Goal: Leave review/rating: Leave review/rating

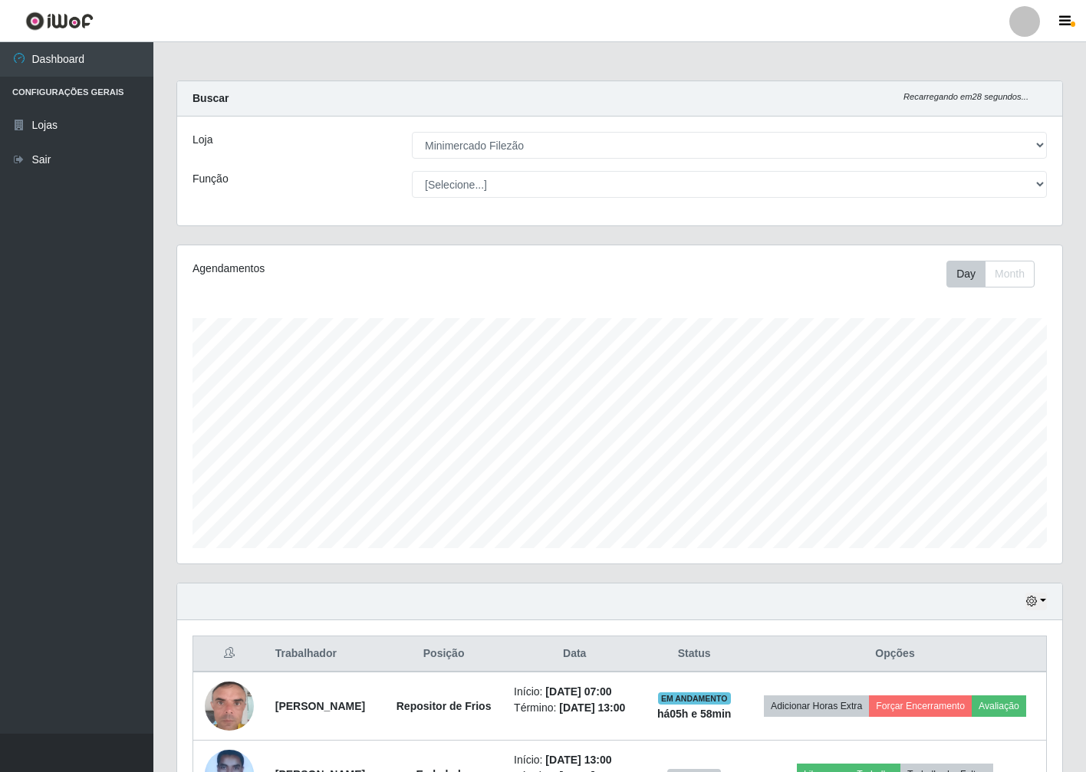
select select "204"
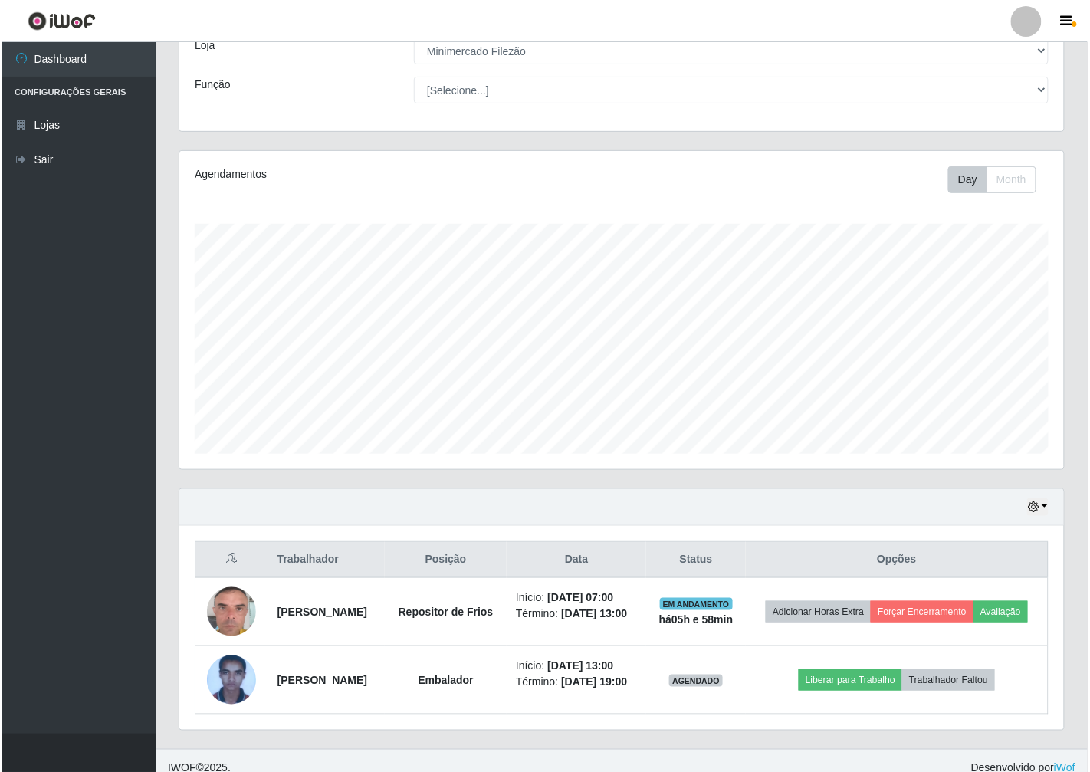
scroll to position [317, 885]
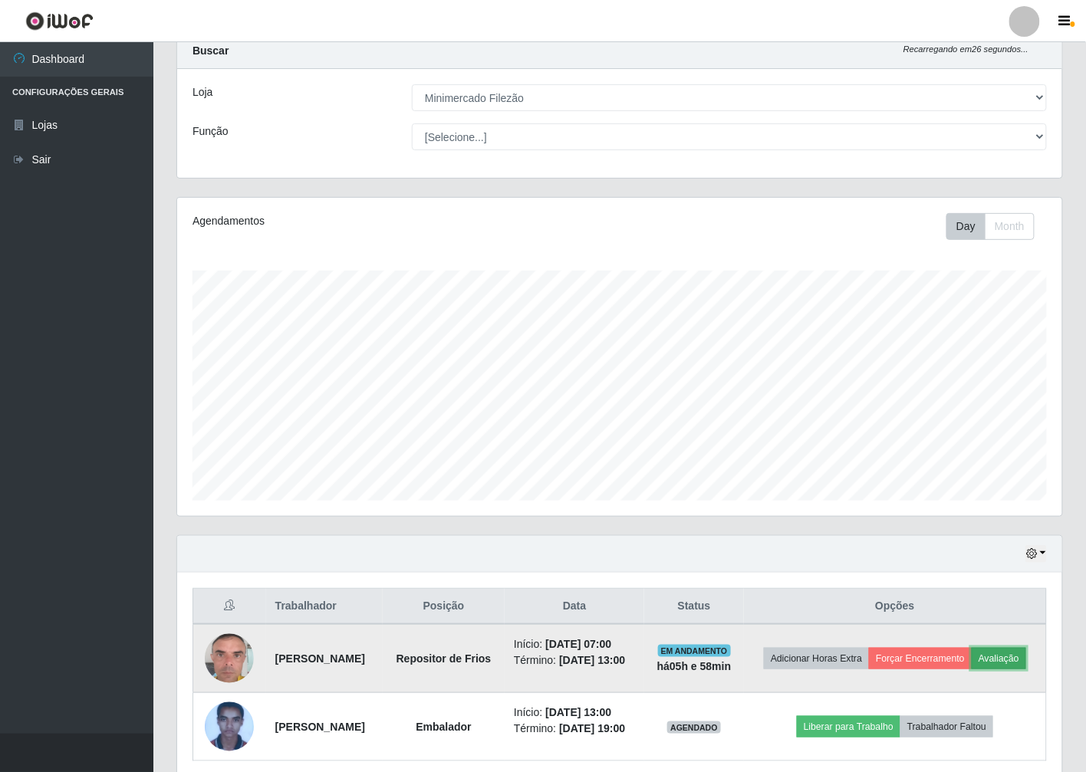
click at [972, 669] on button "Avaliação" at bounding box center [999, 658] width 54 height 21
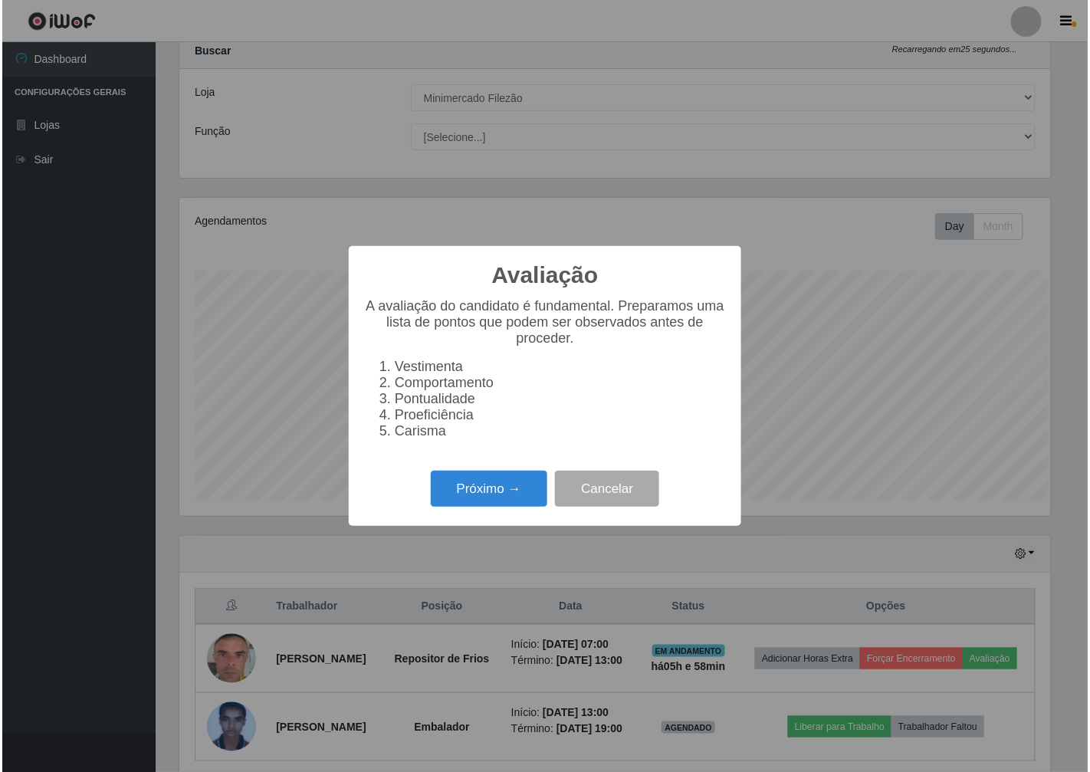
scroll to position [317, 876]
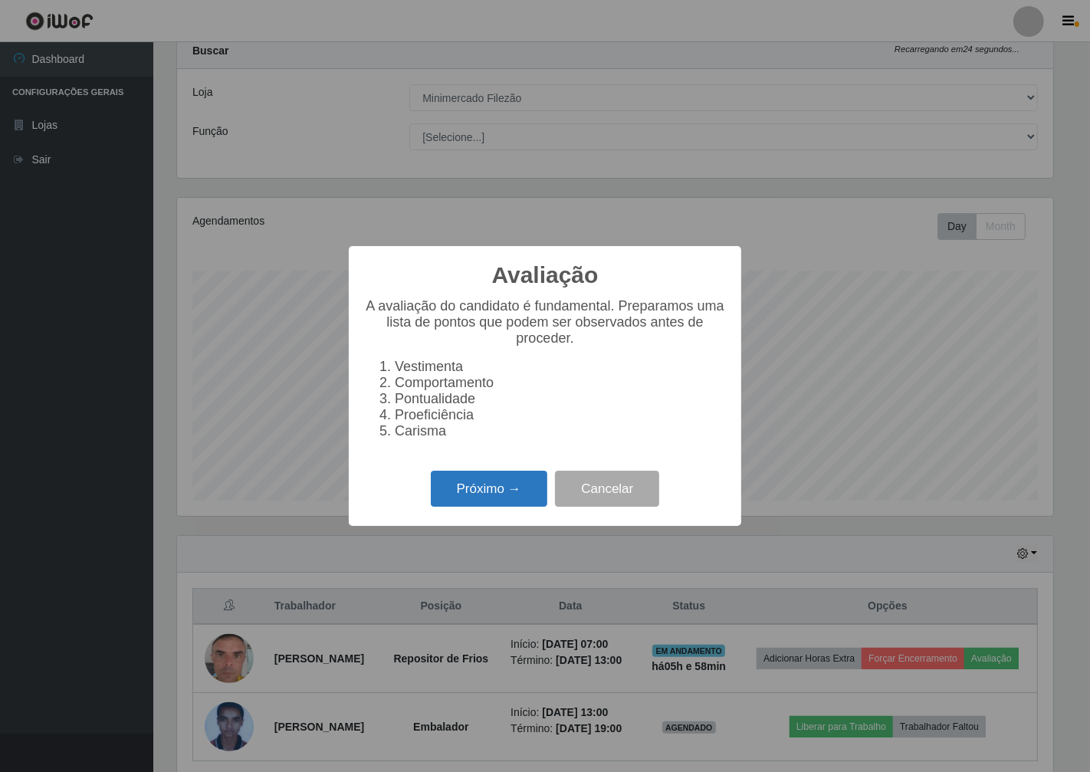
click at [514, 484] on button "Próximo →" at bounding box center [489, 489] width 117 height 36
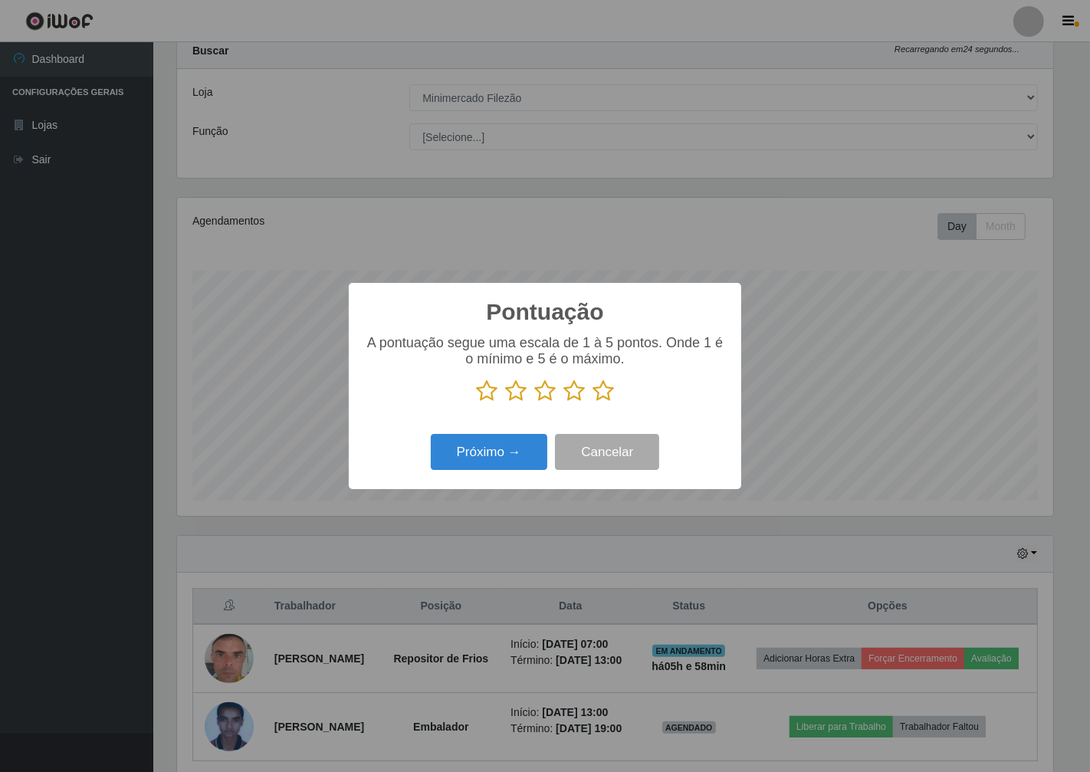
scroll to position [766555, 765997]
click at [604, 400] on icon at bounding box center [603, 391] width 21 height 23
click at [593, 403] on input "radio" at bounding box center [593, 403] width 0 height 0
click at [514, 439] on button "Próximo →" at bounding box center [489, 452] width 117 height 36
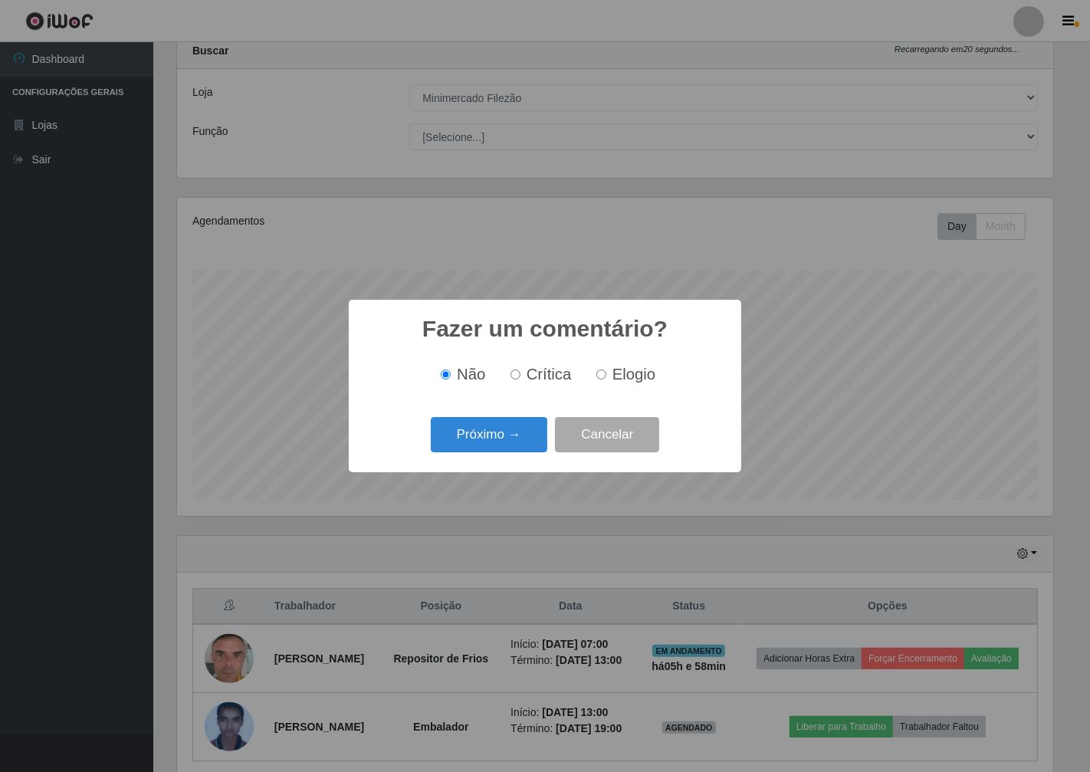
click at [622, 383] on span "Elogio" at bounding box center [634, 374] width 43 height 17
click at [607, 380] on input "Elogio" at bounding box center [602, 375] width 10 height 10
radio input "true"
click at [501, 438] on button "Próximo →" at bounding box center [489, 435] width 117 height 36
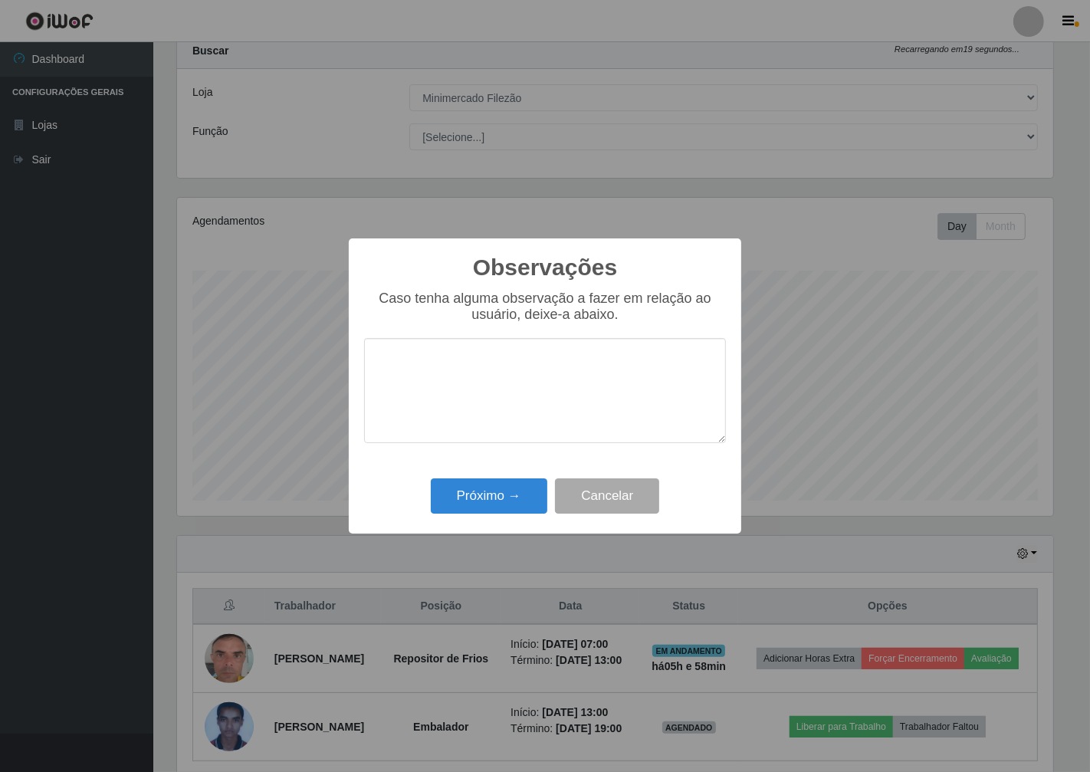
click at [481, 400] on textarea at bounding box center [545, 390] width 362 height 105
type textarea "otimo"
click at [458, 495] on button "Próximo →" at bounding box center [489, 497] width 117 height 36
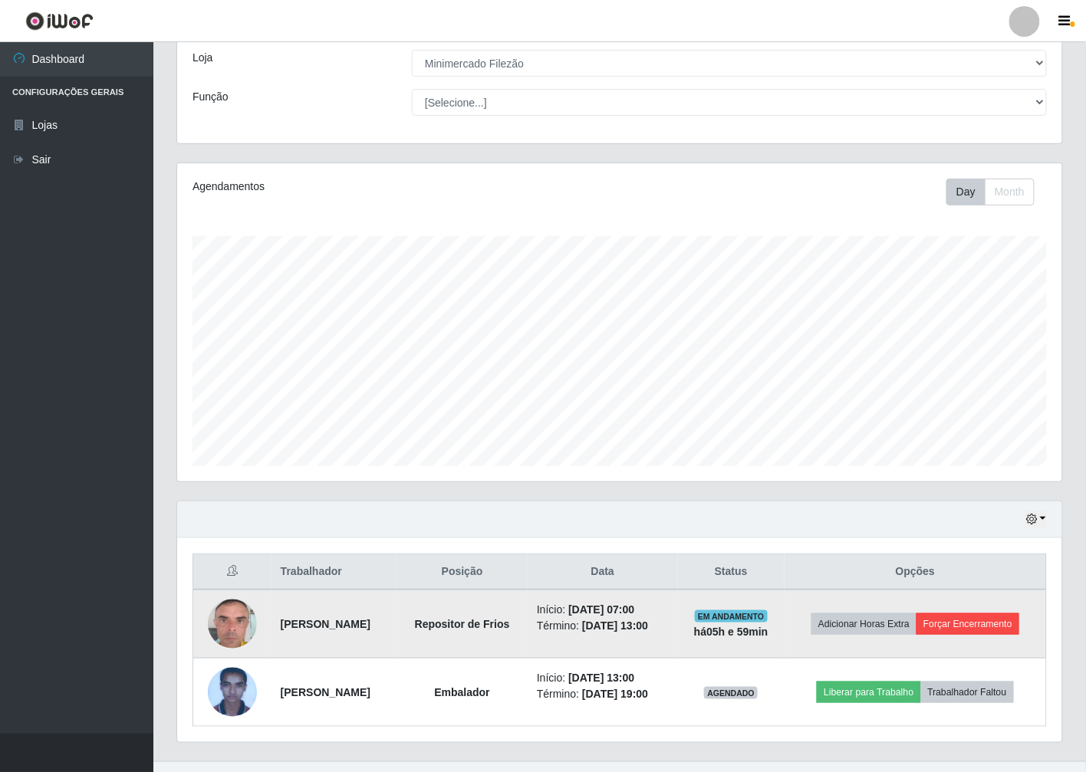
scroll to position [85, 0]
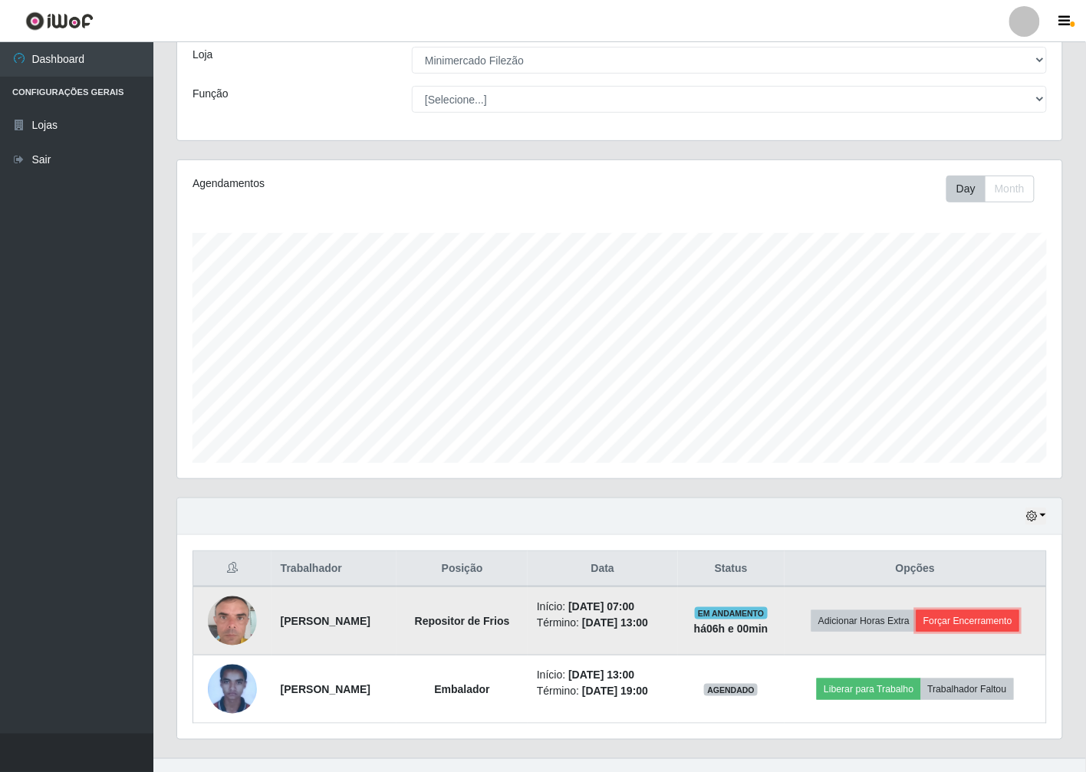
click at [949, 620] on button "Forçar Encerramento" at bounding box center [967, 620] width 103 height 21
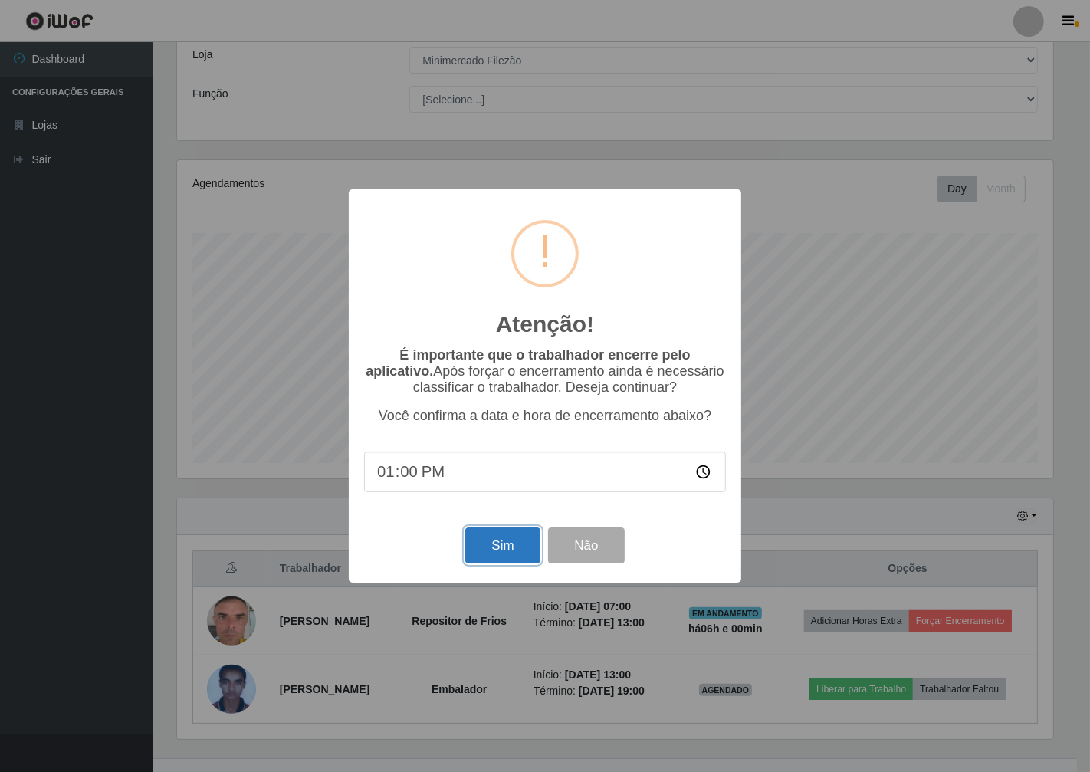
click at [527, 554] on button "Sim" at bounding box center [502, 546] width 74 height 36
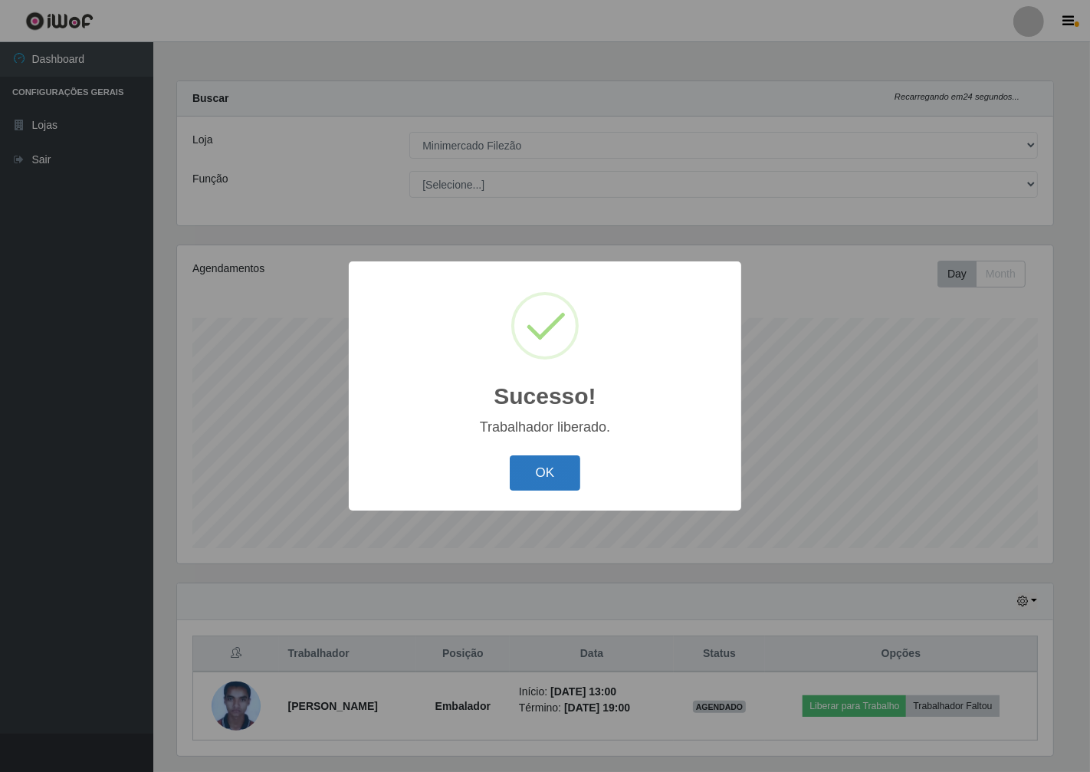
click at [558, 482] on button "OK" at bounding box center [545, 474] width 71 height 36
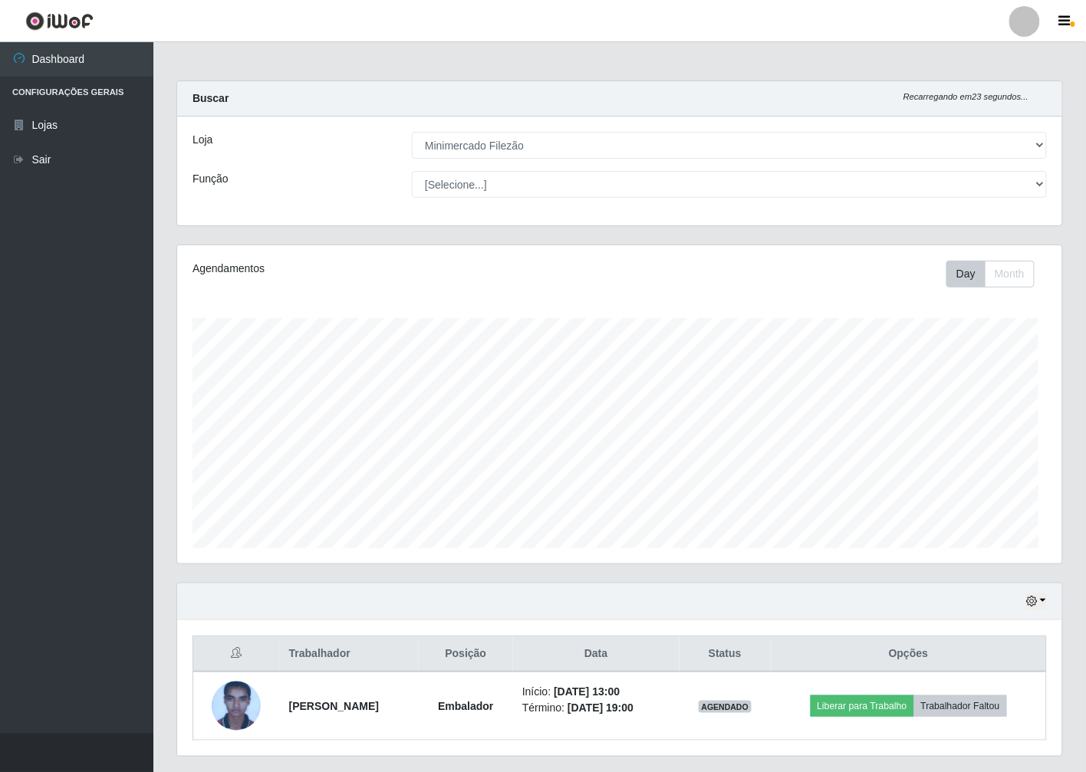
scroll to position [317, 885]
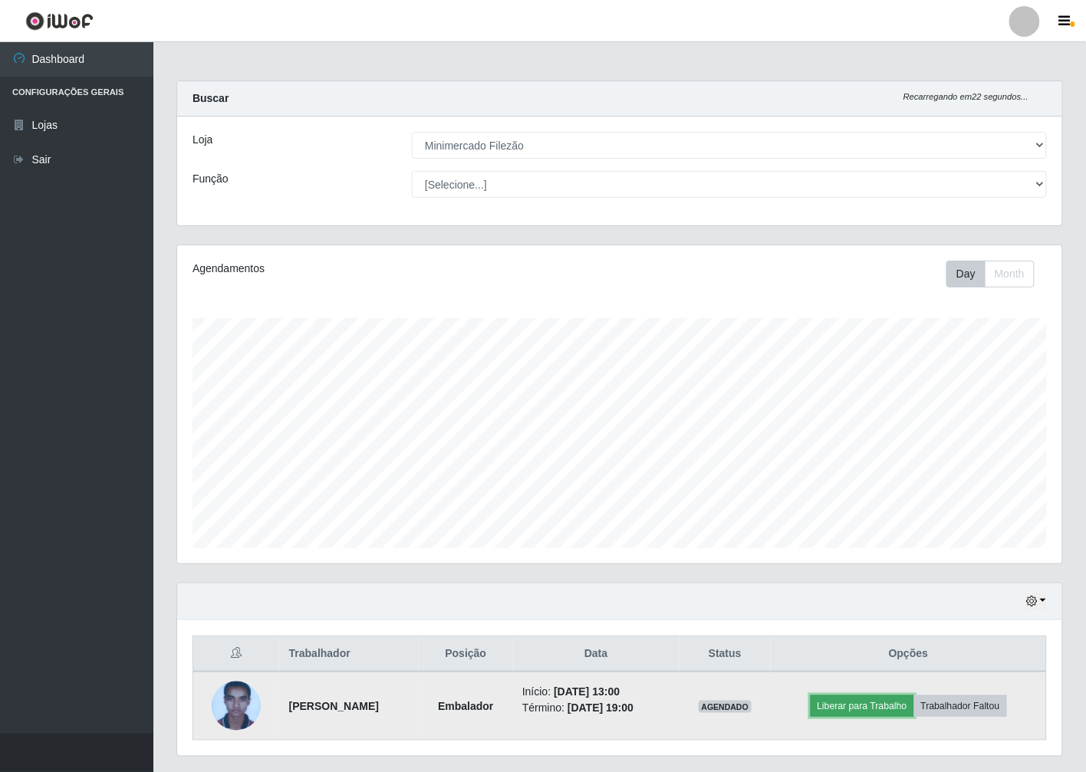
click at [867, 702] on button "Liberar para Trabalho" at bounding box center [863, 706] width 104 height 21
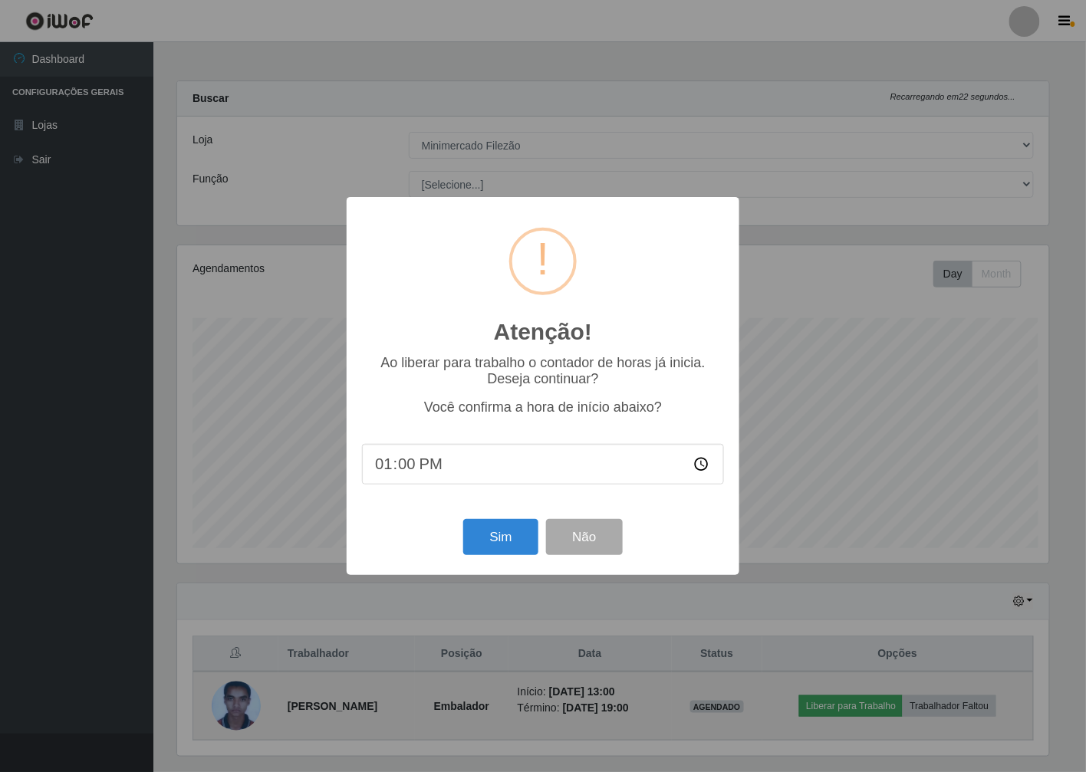
scroll to position [317, 876]
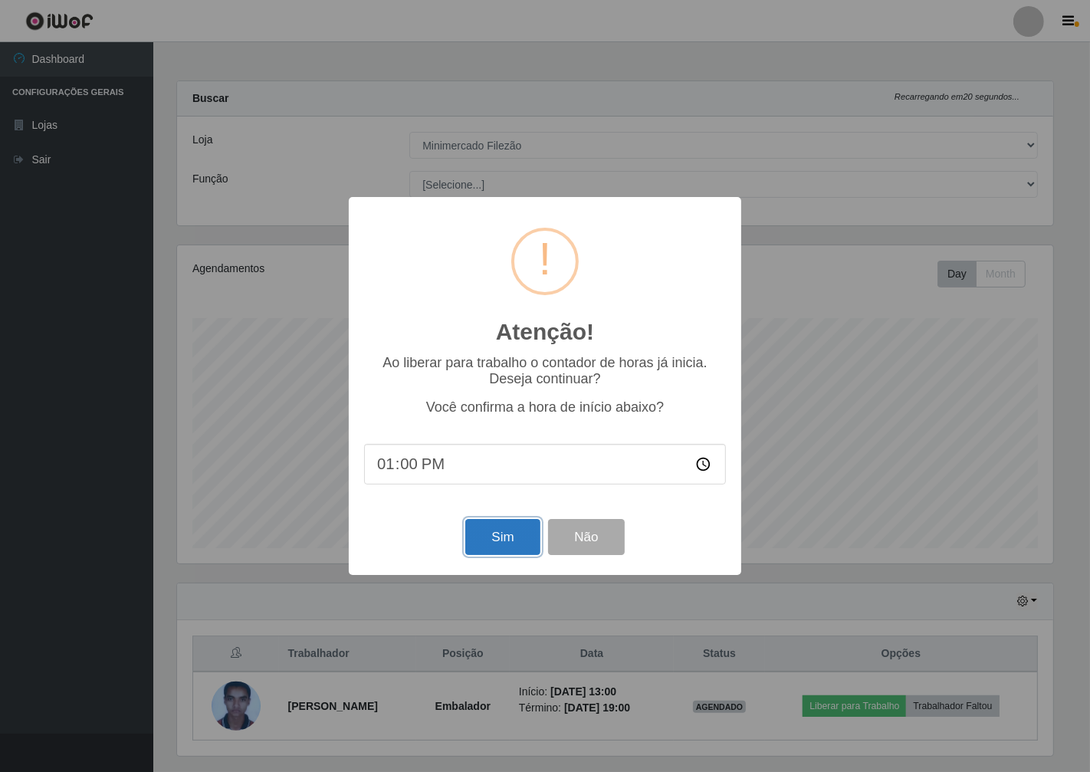
click at [479, 539] on button "Sim" at bounding box center [502, 537] width 74 height 36
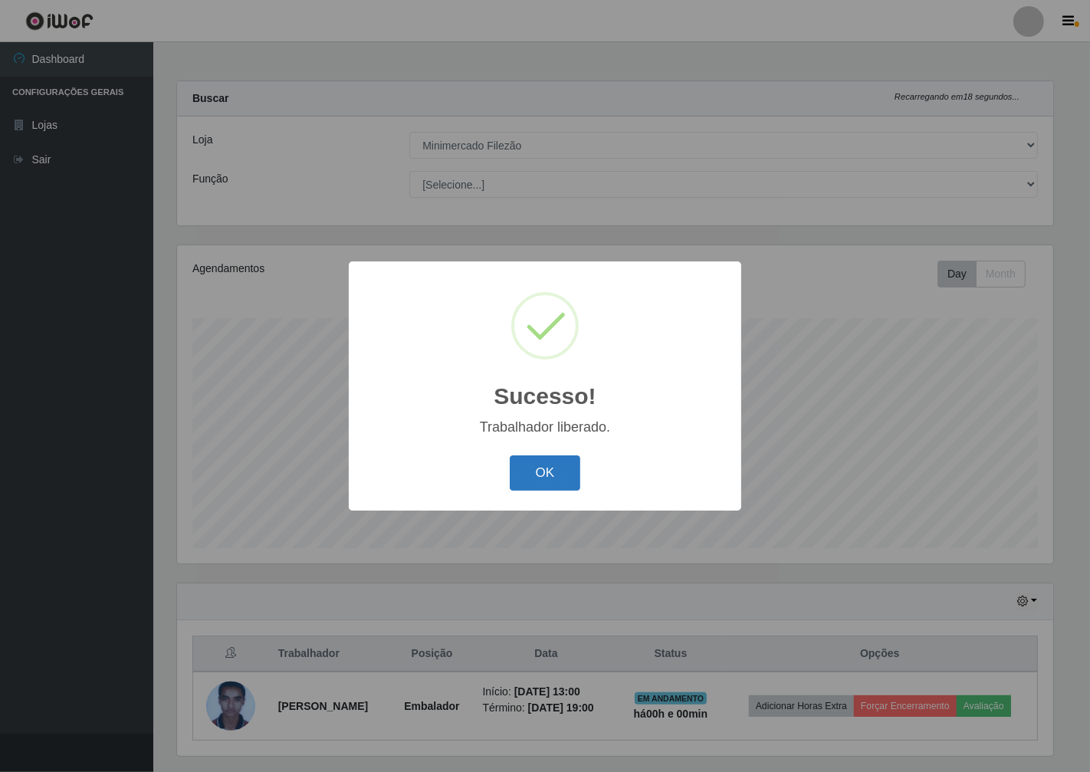
click at [527, 485] on button "OK" at bounding box center [545, 474] width 71 height 36
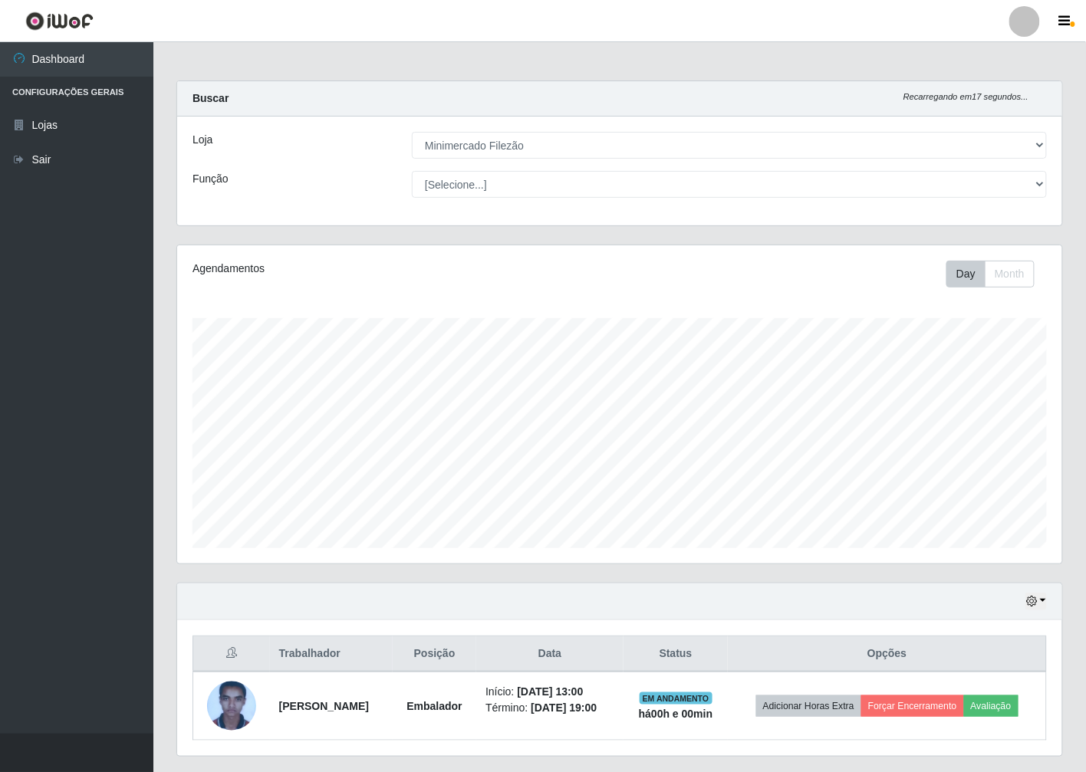
scroll to position [41, 0]
